Goal: Use online tool/utility: Utilize a website feature to perform a specific function

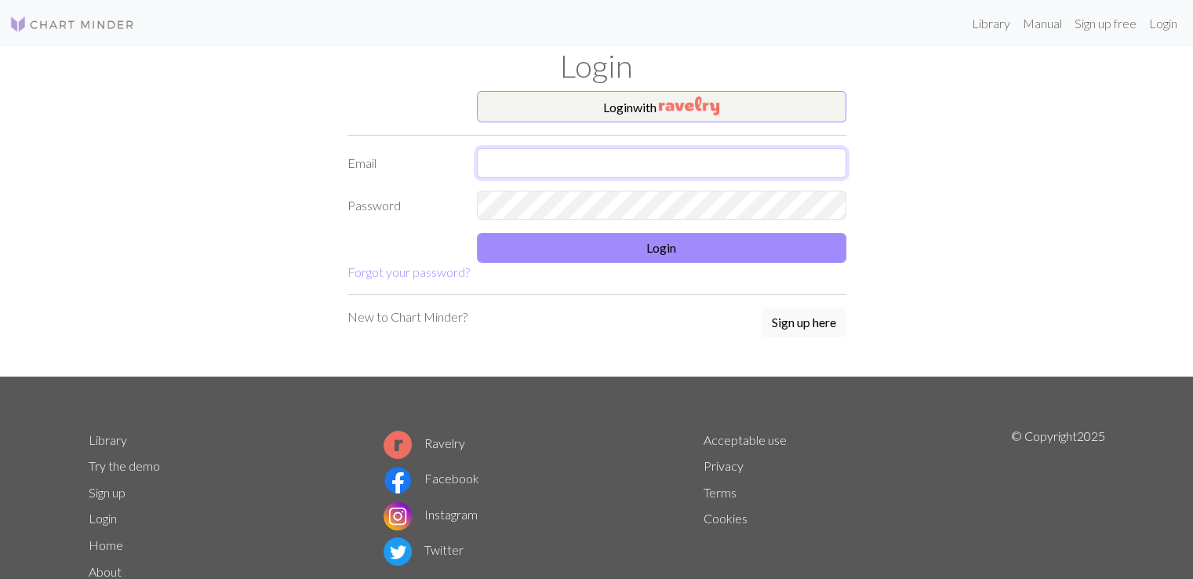
click at [562, 162] on input "text" at bounding box center [661, 163] width 369 height 30
type input "[EMAIL_ADDRESS][DOMAIN_NAME]"
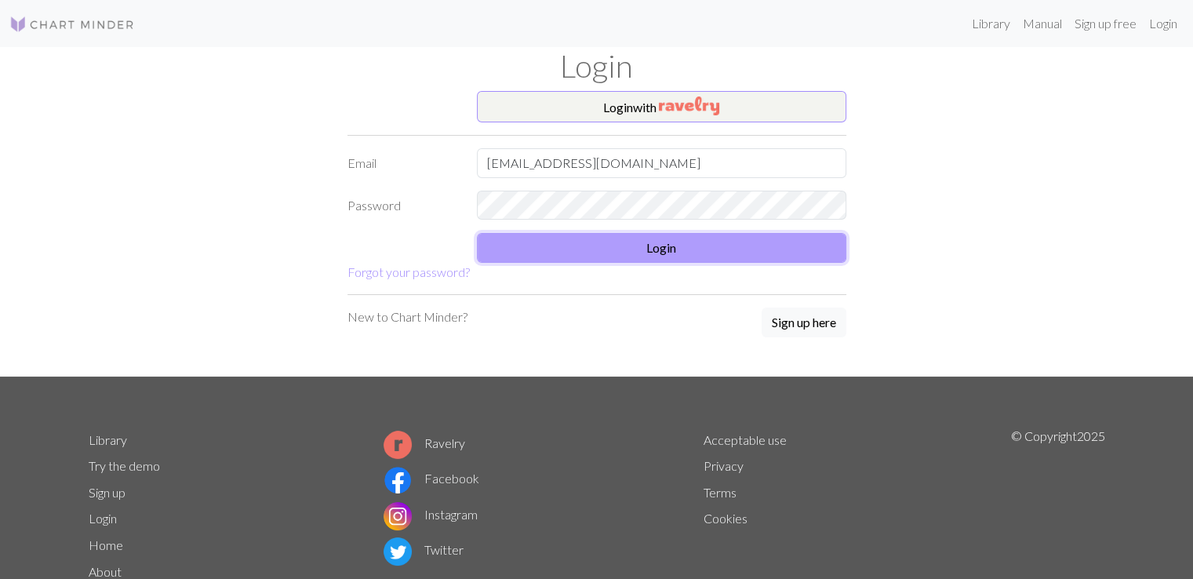
click at [606, 254] on button "Login" at bounding box center [661, 248] width 369 height 30
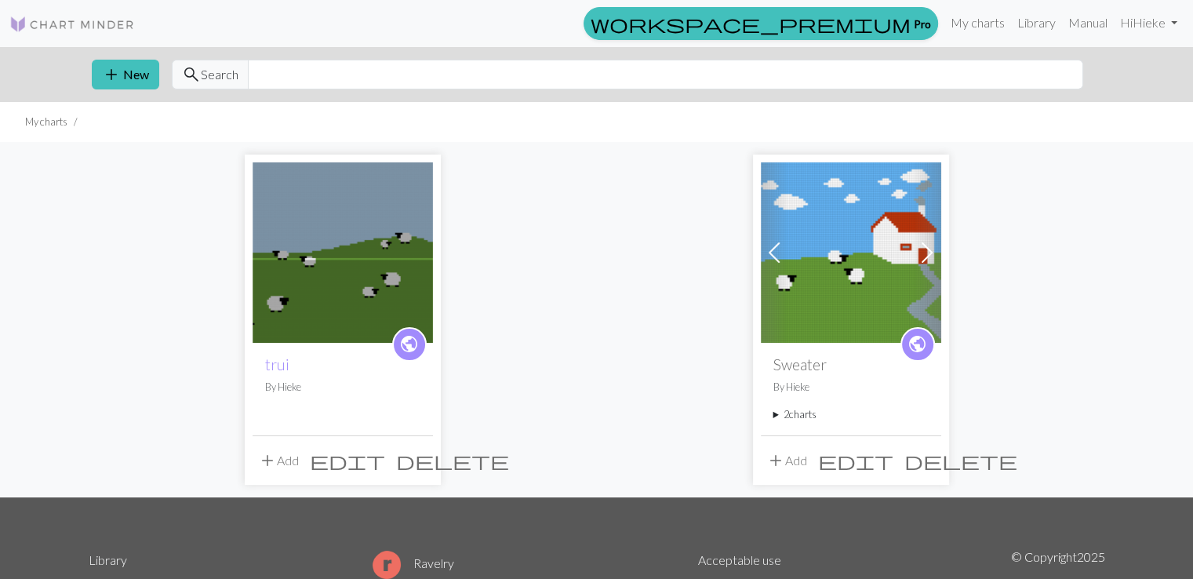
click at [381, 232] on img at bounding box center [343, 252] width 180 height 180
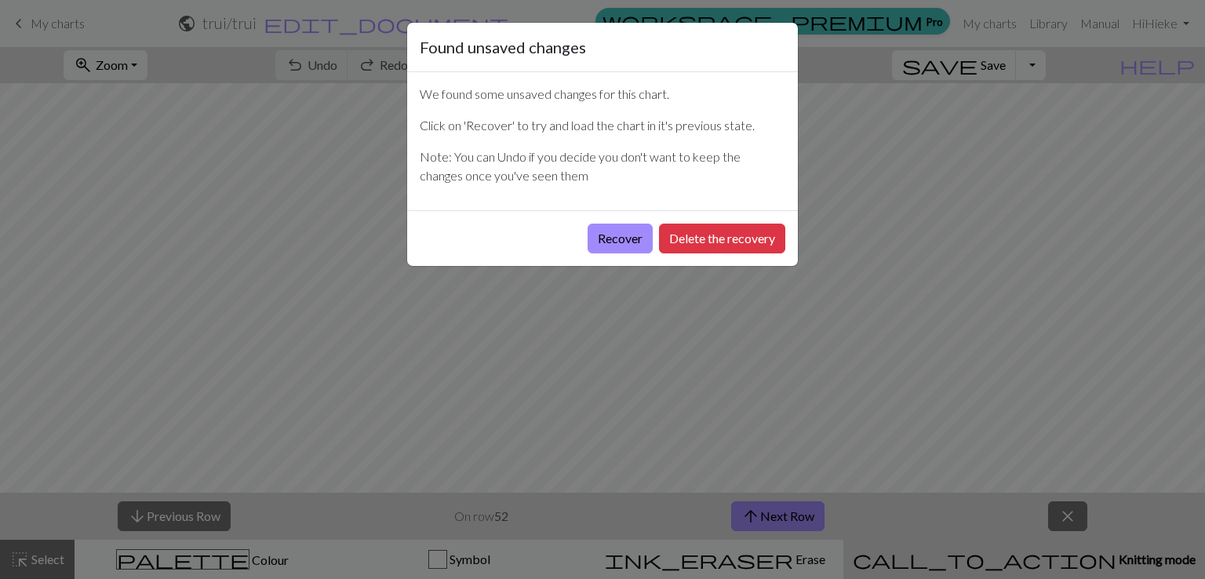
click at [811, 231] on div "Found unsaved changes We found some unsaved changes for this chart. Click on 'R…" at bounding box center [602, 289] width 1205 height 579
click at [806, 203] on div "Found unsaved changes We found some unsaved changes for this chart. Click on 'R…" at bounding box center [602, 289] width 1205 height 579
click at [746, 231] on button "Delete the recovery" at bounding box center [722, 239] width 126 height 30
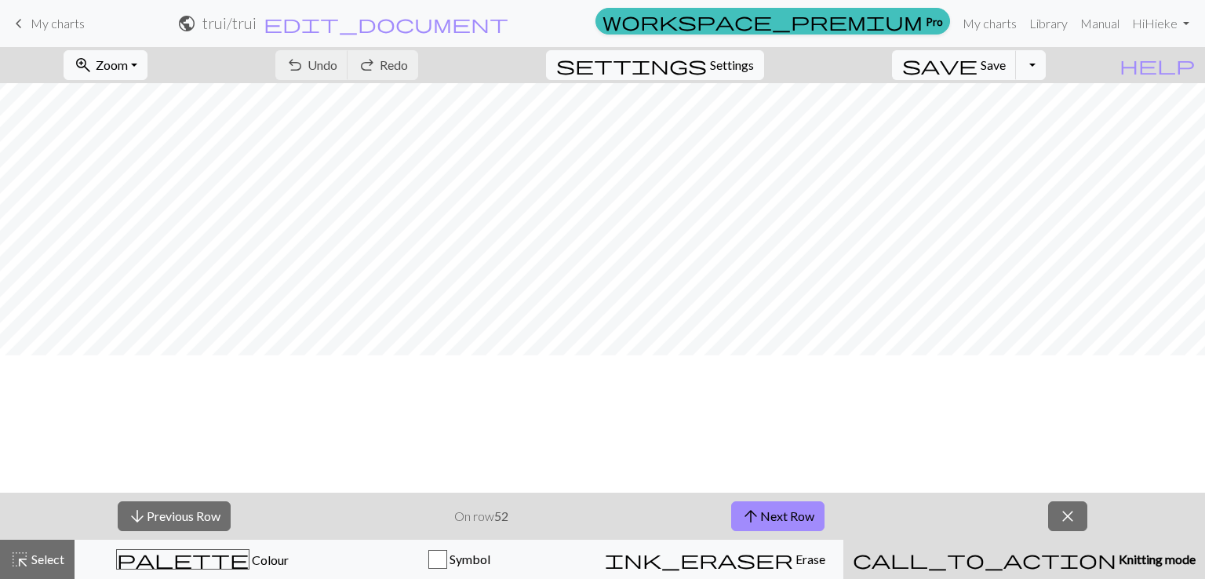
scroll to position [496, 0]
click at [128, 66] on span "Zoom" at bounding box center [112, 64] width 32 height 15
click at [153, 147] on button "Fit height" at bounding box center [127, 149] width 124 height 25
click at [1064, 518] on span "close" at bounding box center [1067, 516] width 19 height 22
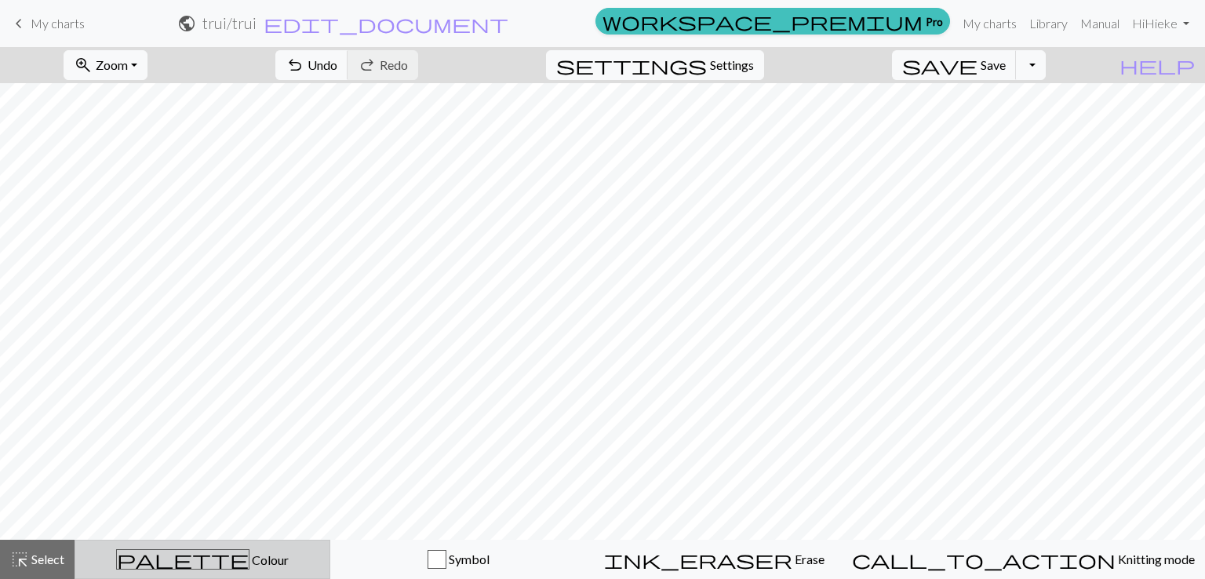
click at [301, 564] on div "palette Colour Colour" at bounding box center [202, 559] width 235 height 20
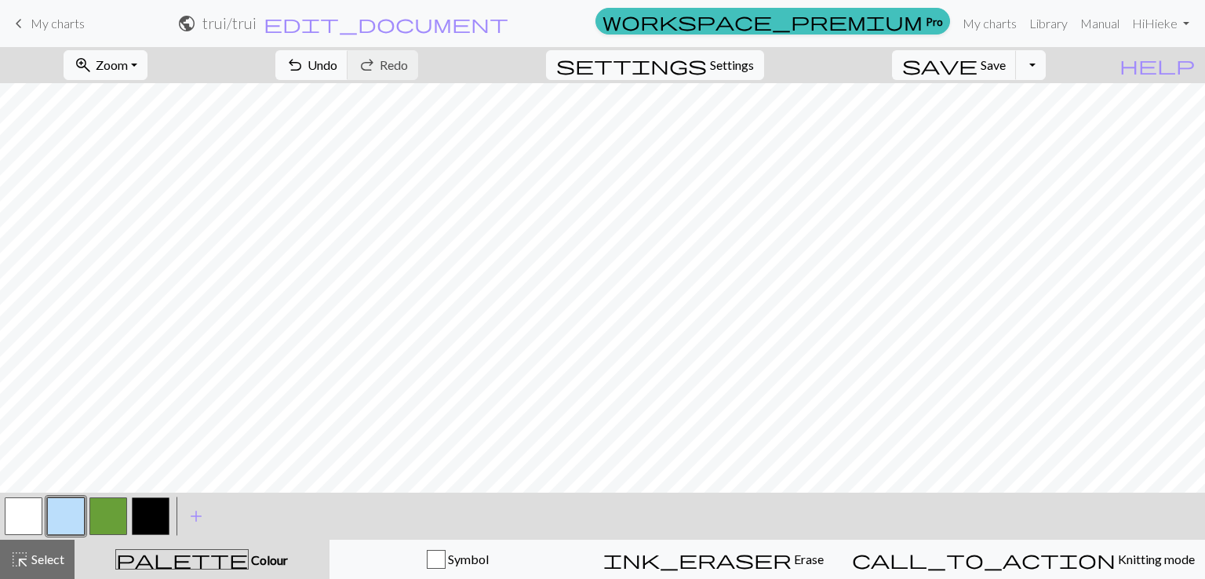
click at [35, 510] on button "button" at bounding box center [24, 516] width 38 height 38
click at [337, 60] on span "Undo" at bounding box center [322, 64] width 30 height 15
click at [337, 64] on span "Undo" at bounding box center [322, 64] width 30 height 15
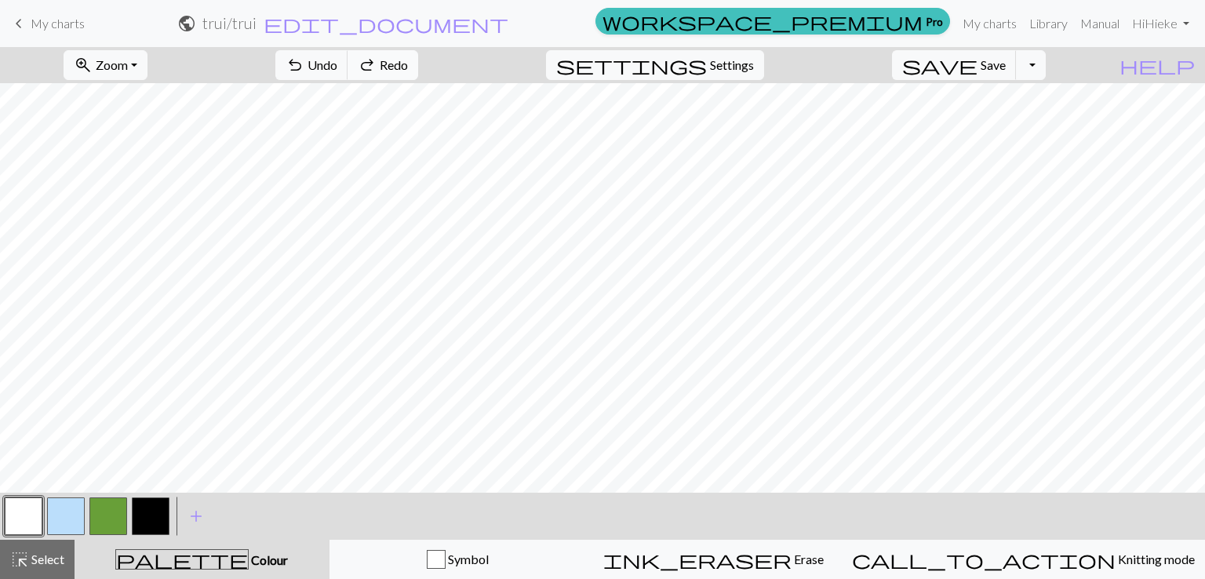
click at [408, 67] on span "Redo" at bounding box center [394, 64] width 28 height 15
click at [337, 64] on span "Undo" at bounding box center [322, 64] width 30 height 15
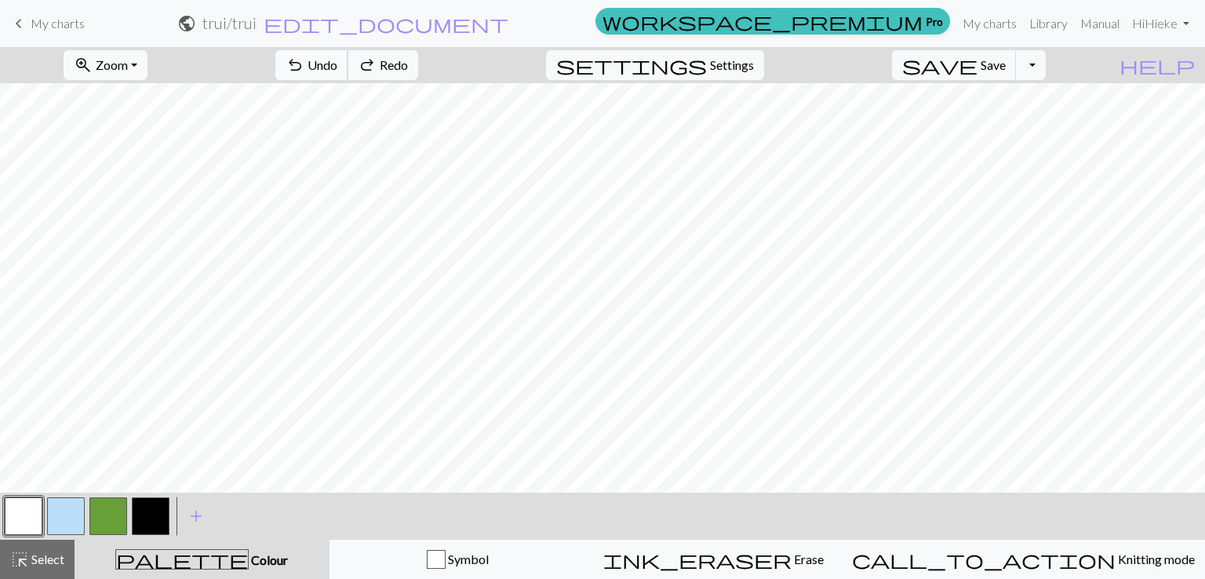
click at [337, 64] on span "Undo" at bounding box center [322, 64] width 30 height 15
click at [337, 60] on span "Undo" at bounding box center [322, 64] width 30 height 15
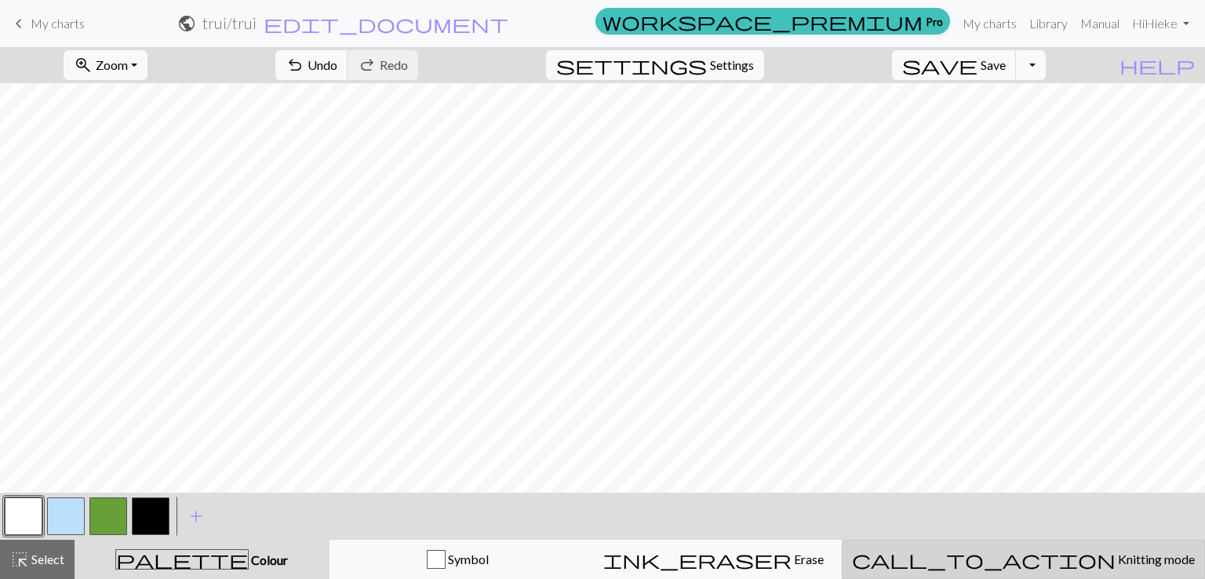
click at [1115, 558] on span "Knitting mode" at bounding box center [1154, 558] width 79 height 15
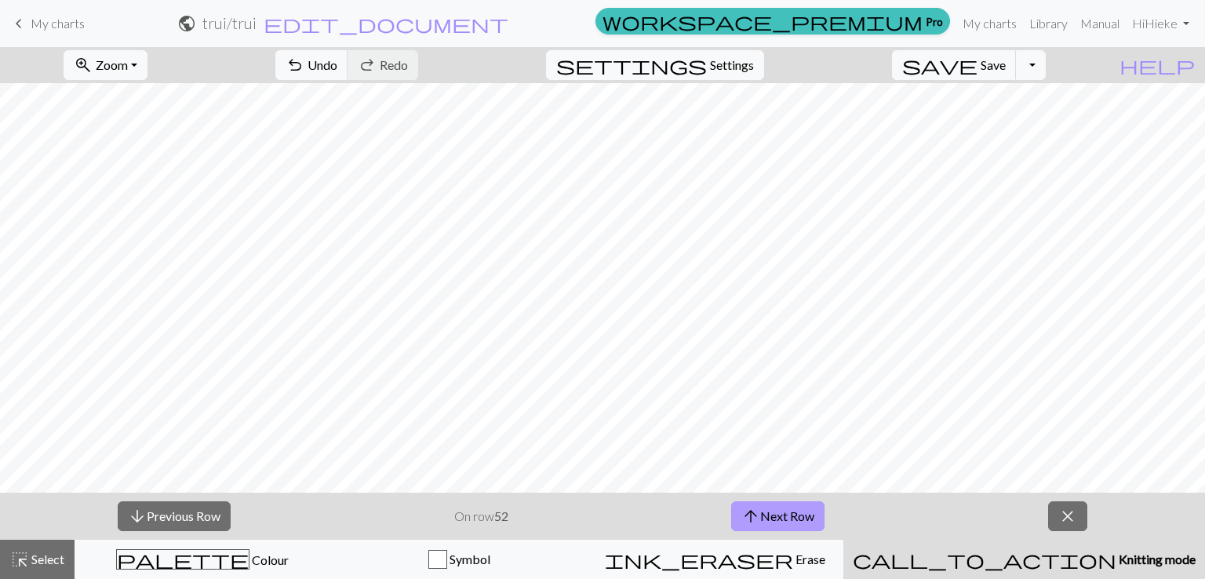
click at [801, 513] on button "arrow_upward Next Row" at bounding box center [777, 516] width 93 height 30
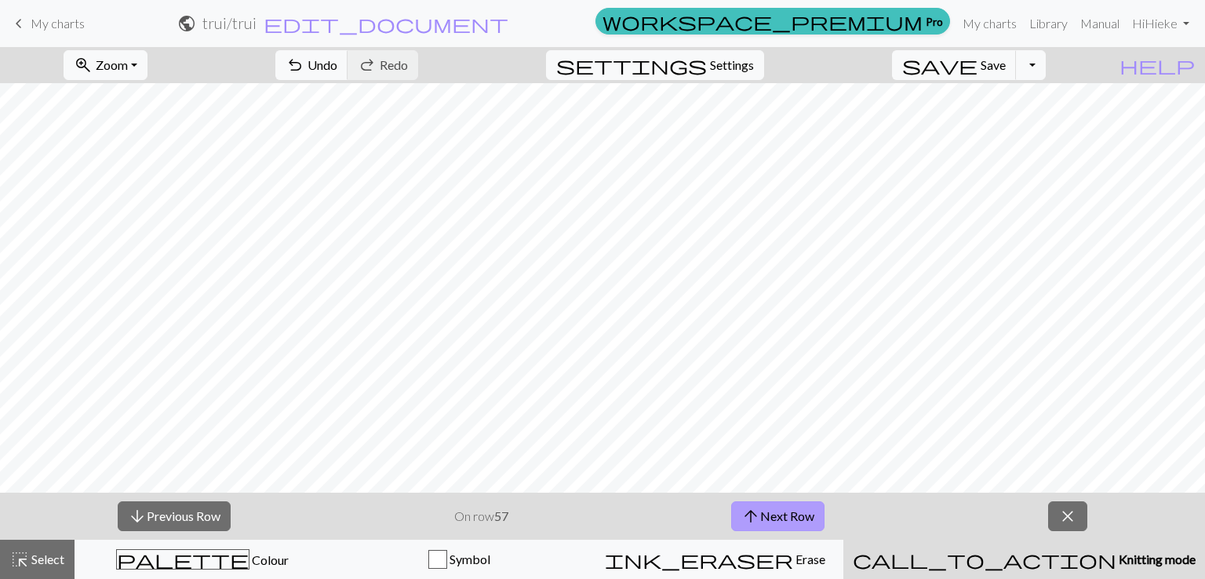
click at [801, 513] on button "arrow_upward Next Row" at bounding box center [777, 516] width 93 height 30
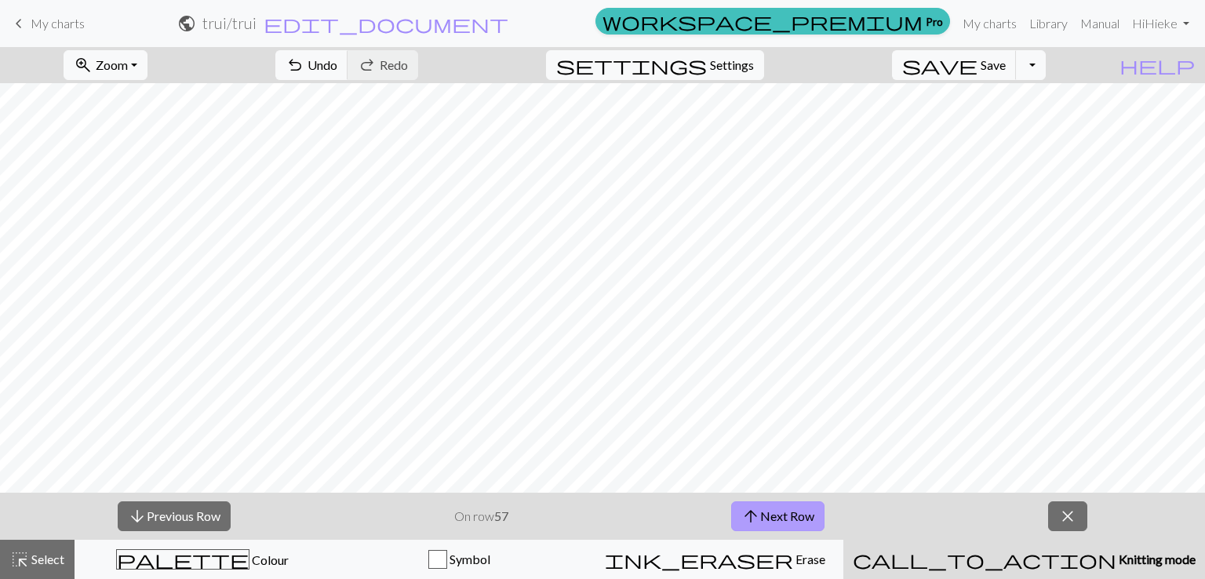
click at [801, 513] on button "arrow_upward Next Row" at bounding box center [777, 516] width 93 height 30
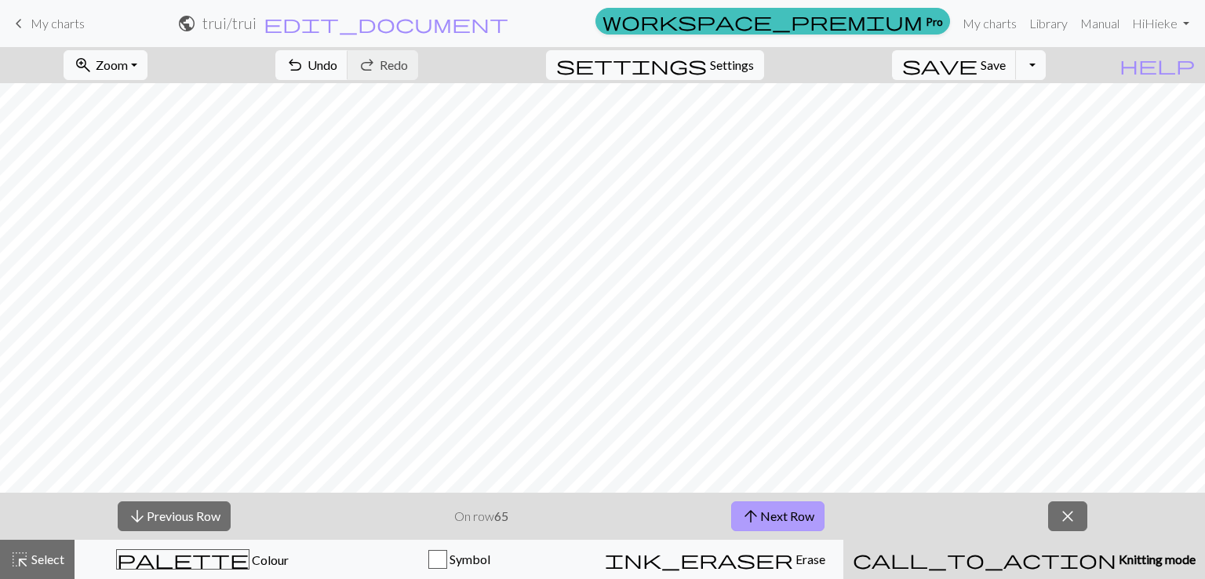
click at [801, 513] on button "arrow_upward Next Row" at bounding box center [777, 516] width 93 height 30
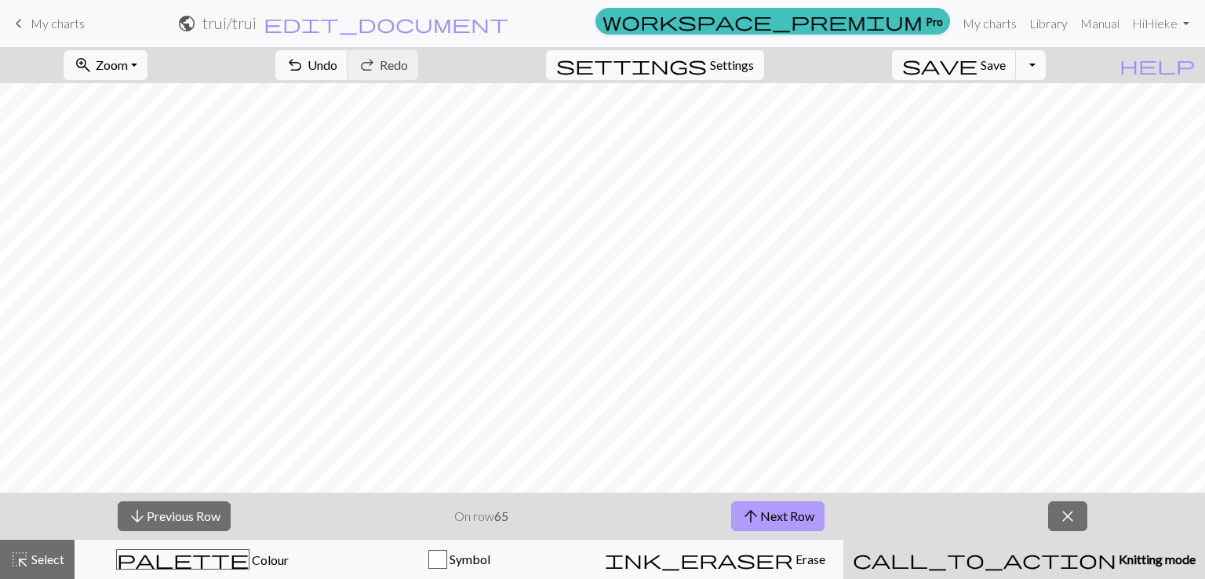
click at [801, 513] on button "arrow_upward Next Row" at bounding box center [777, 516] width 93 height 30
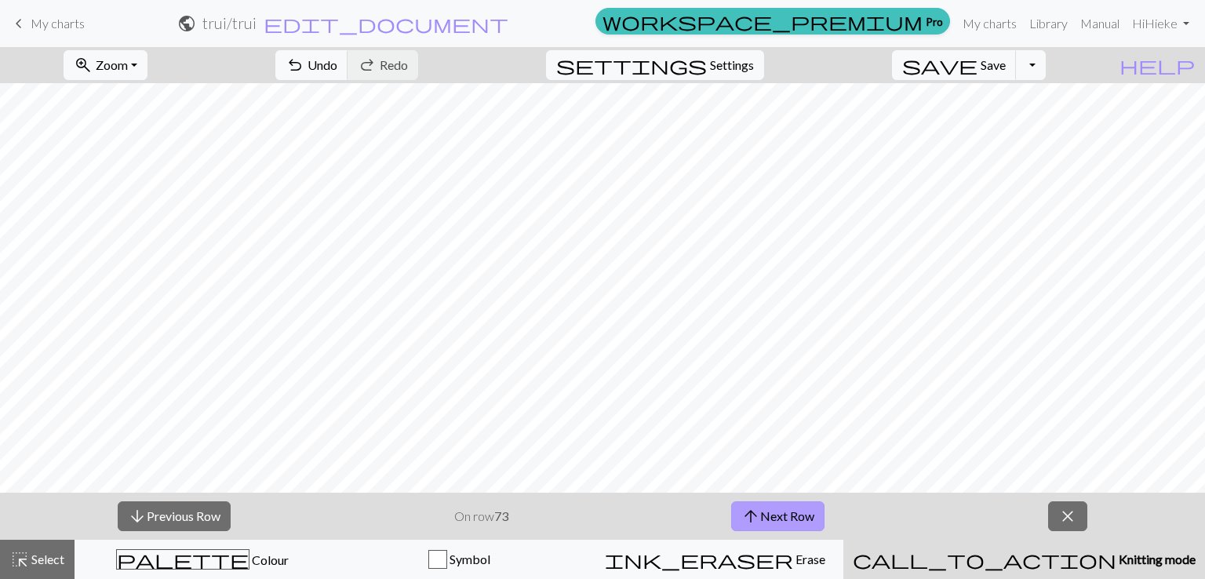
click at [801, 513] on button "arrow_upward Next Row" at bounding box center [777, 516] width 93 height 30
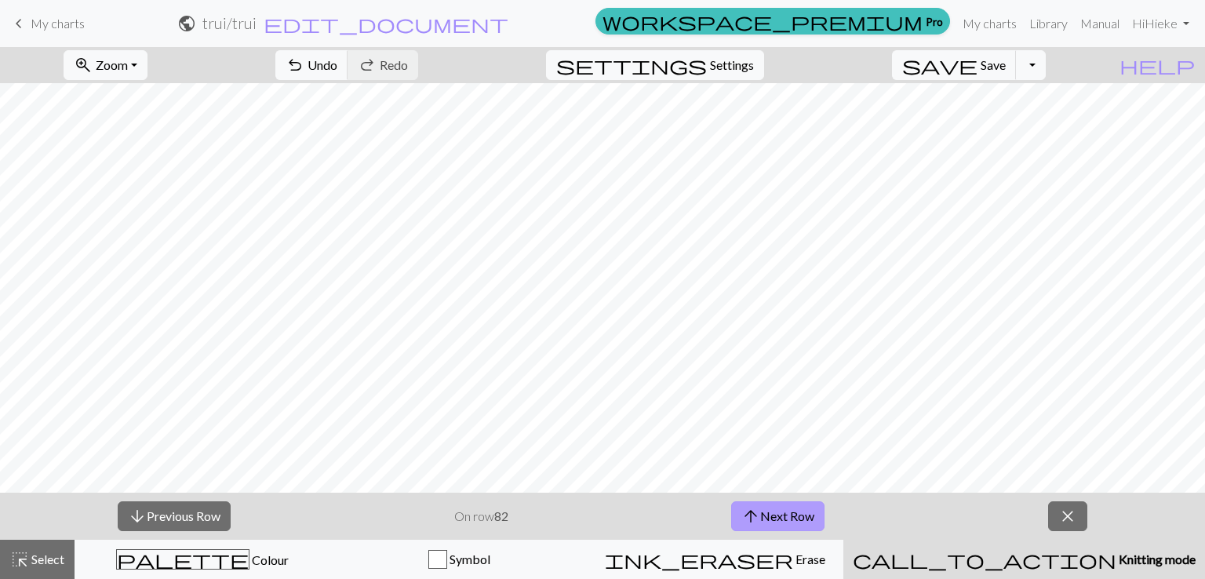
click at [801, 513] on button "arrow_upward Next Row" at bounding box center [777, 516] width 93 height 30
